Goal: Task Accomplishment & Management: Use online tool/utility

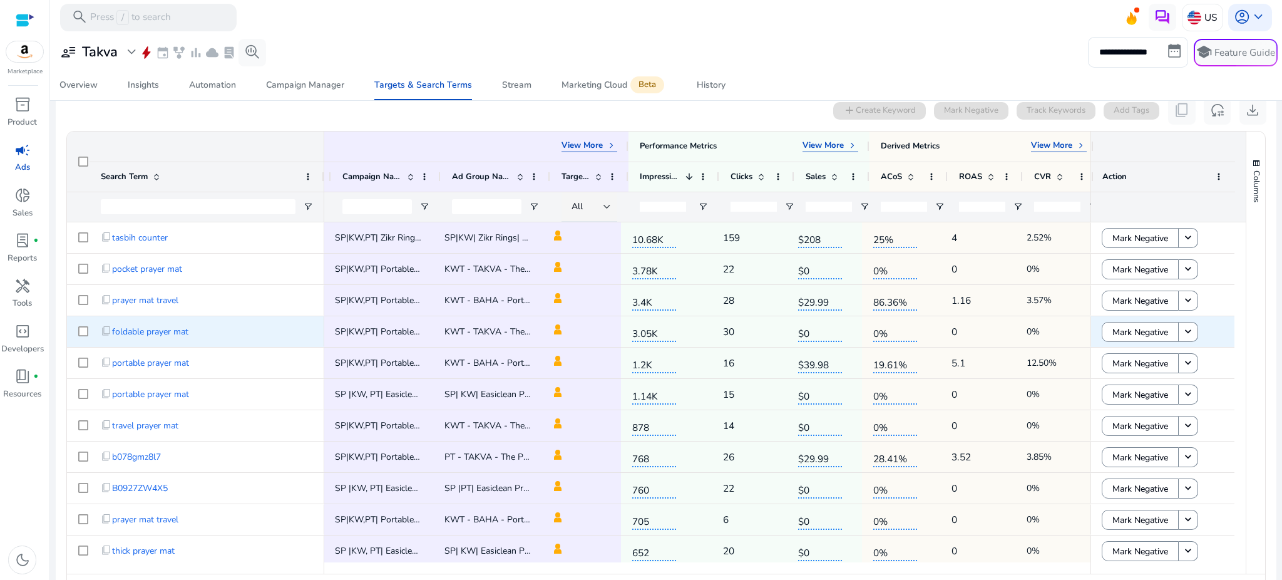
scroll to position [0, 215]
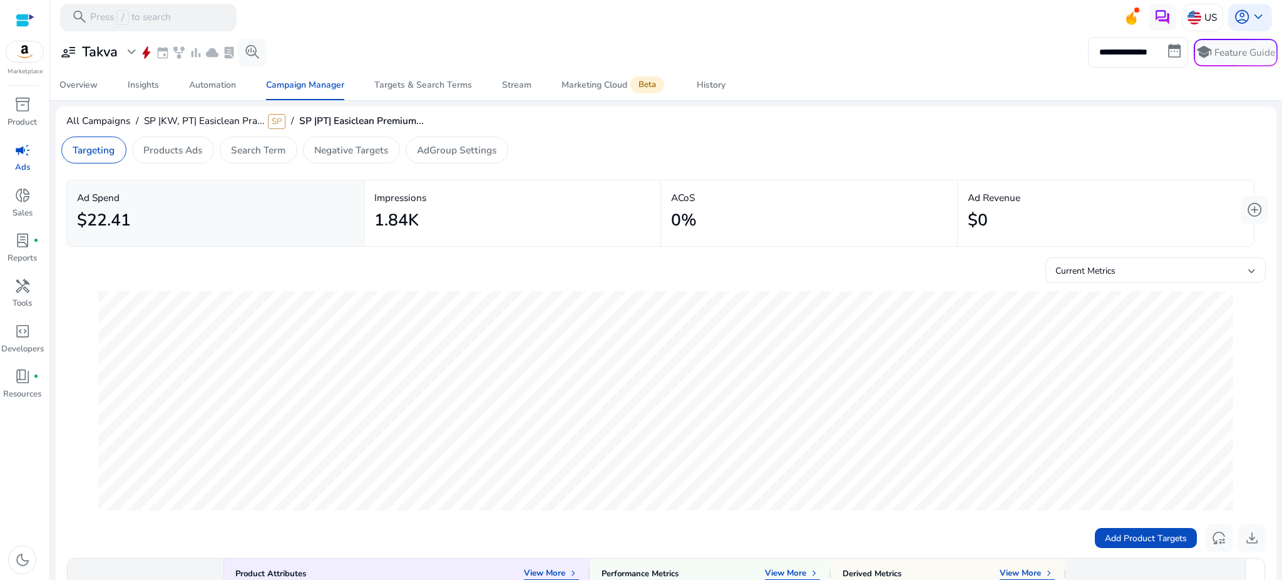
scroll to position [421, 0]
